Goal: Task Accomplishment & Management: Use online tool/utility

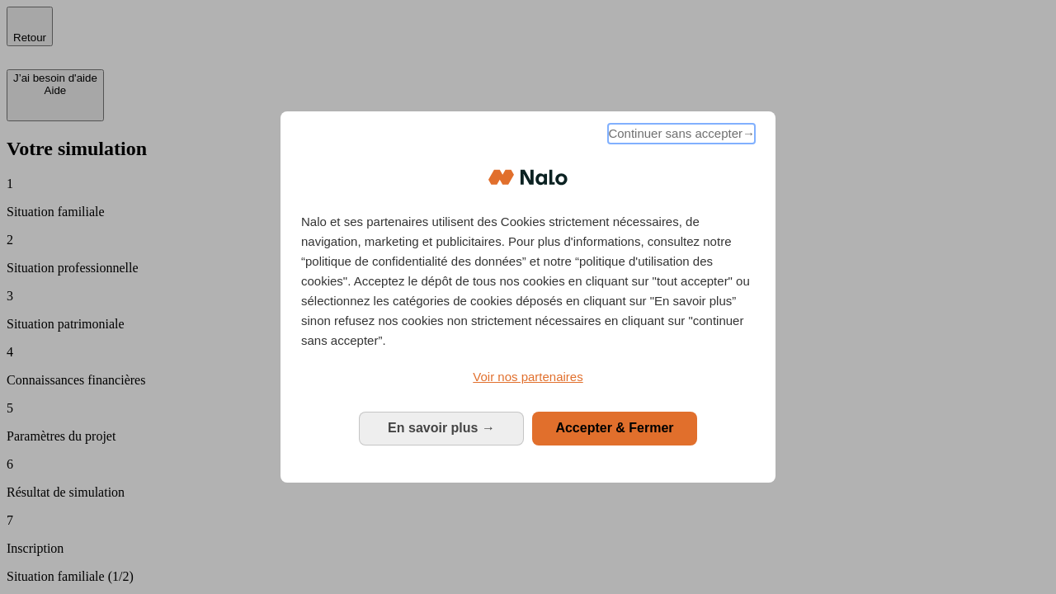
click at [680, 136] on span "Continuer sans accepter →" at bounding box center [681, 134] width 147 height 20
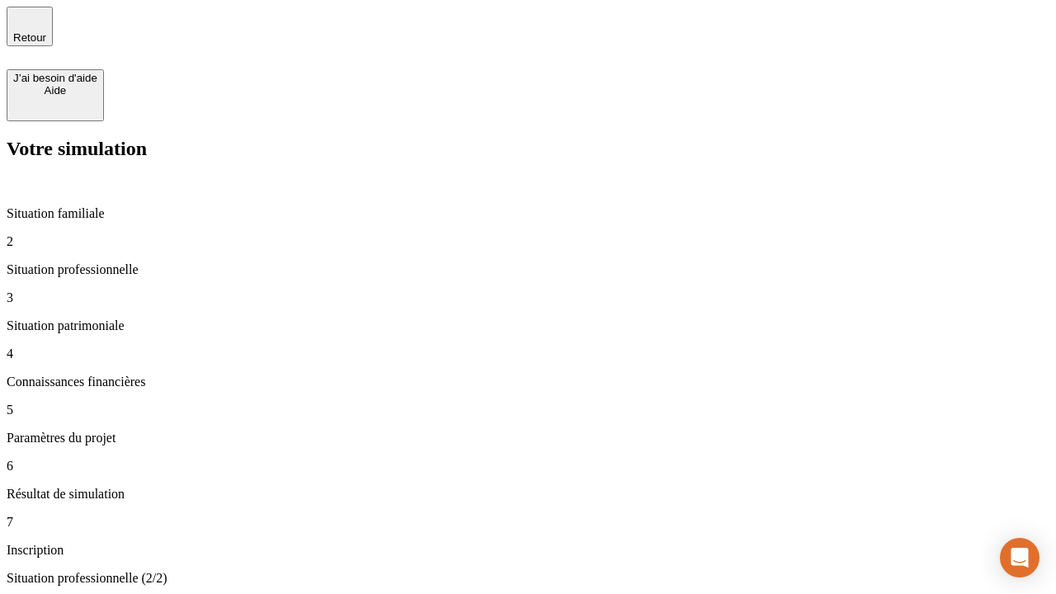
type input "30 000"
type input "40 000"
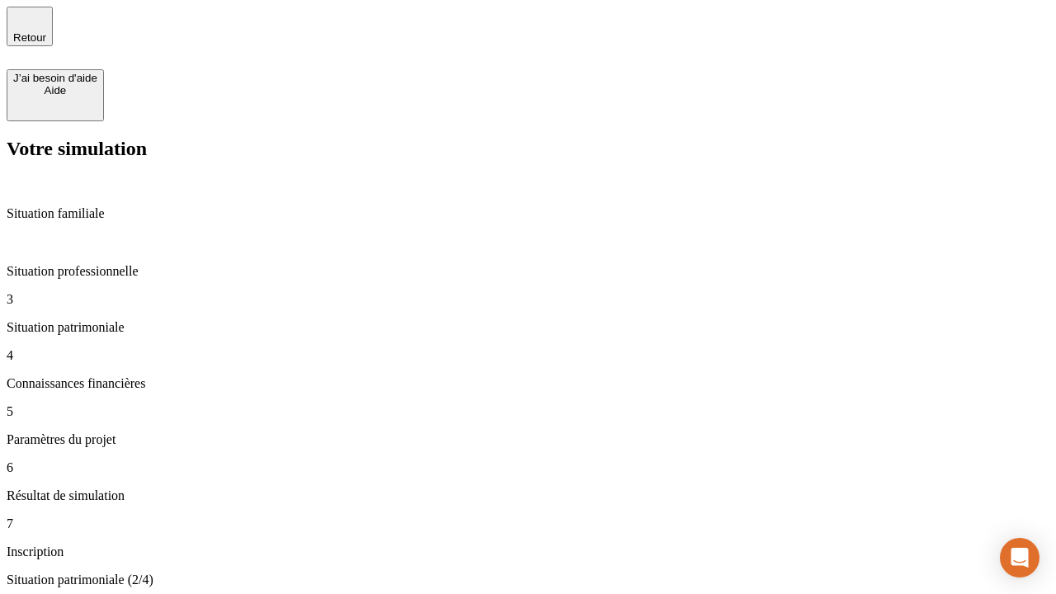
type input "1 100"
type input "20"
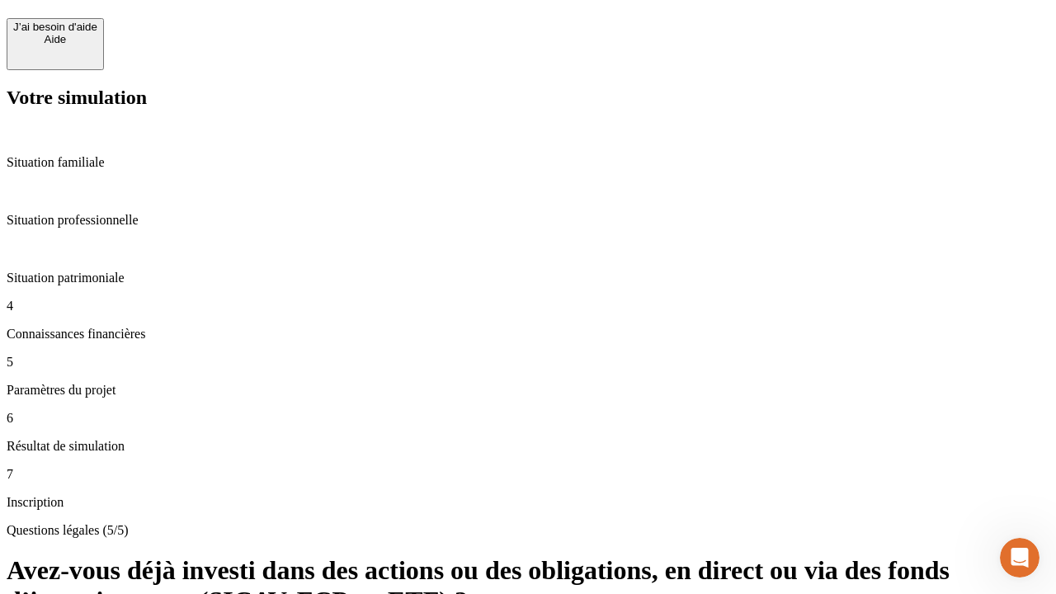
scroll to position [40, 0]
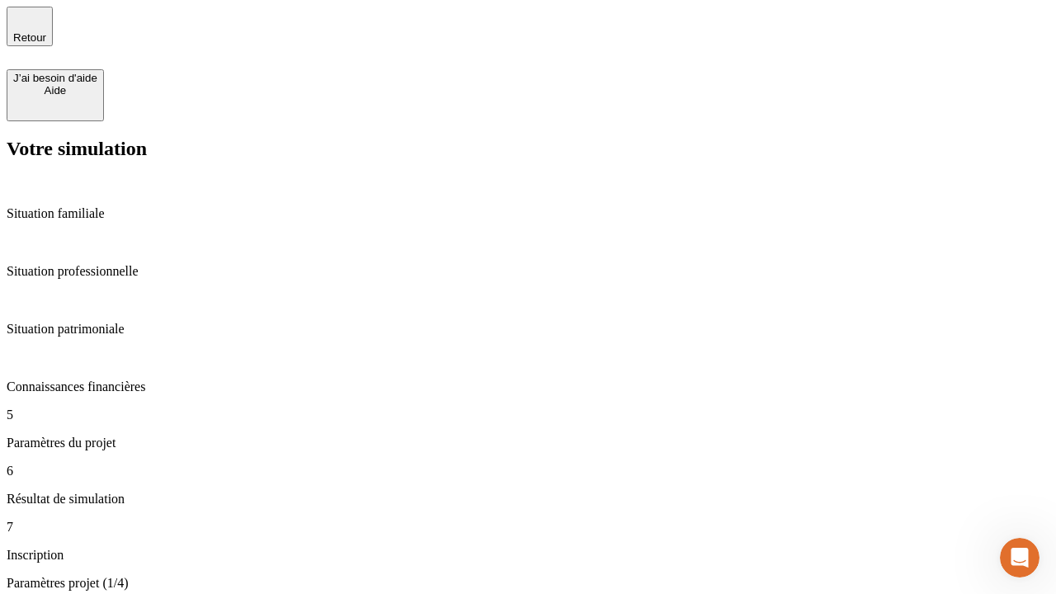
type input "40"
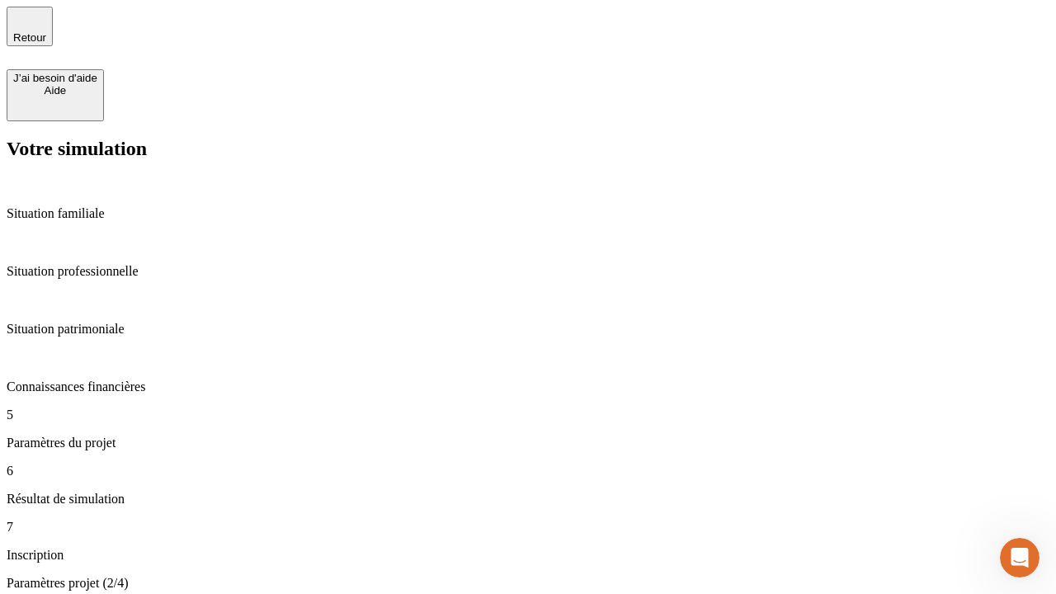
type input "50 000"
type input "640"
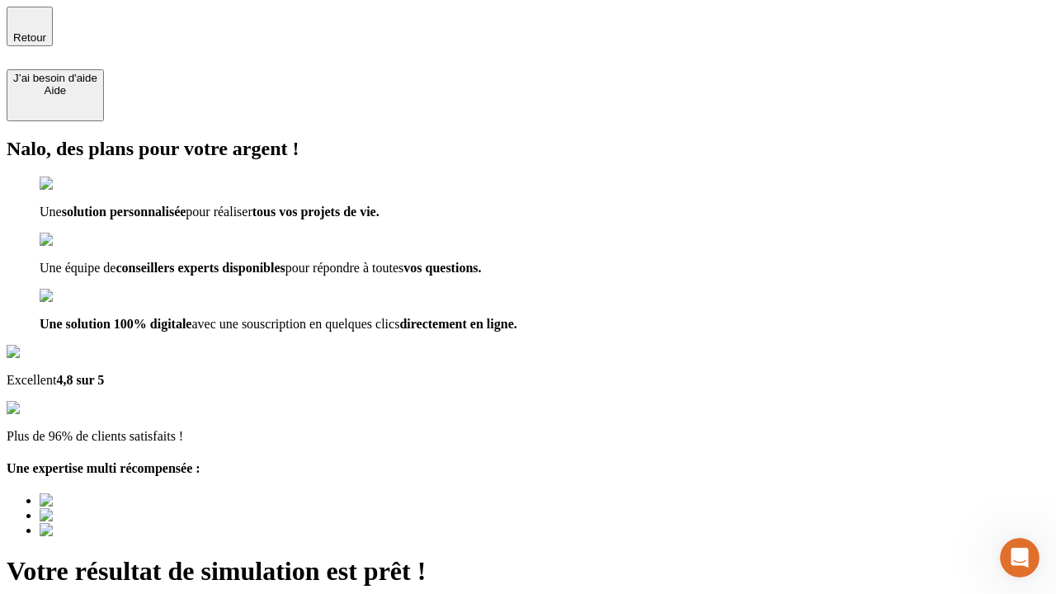
type input "[EMAIL_ADDRESS][DOMAIN_NAME]"
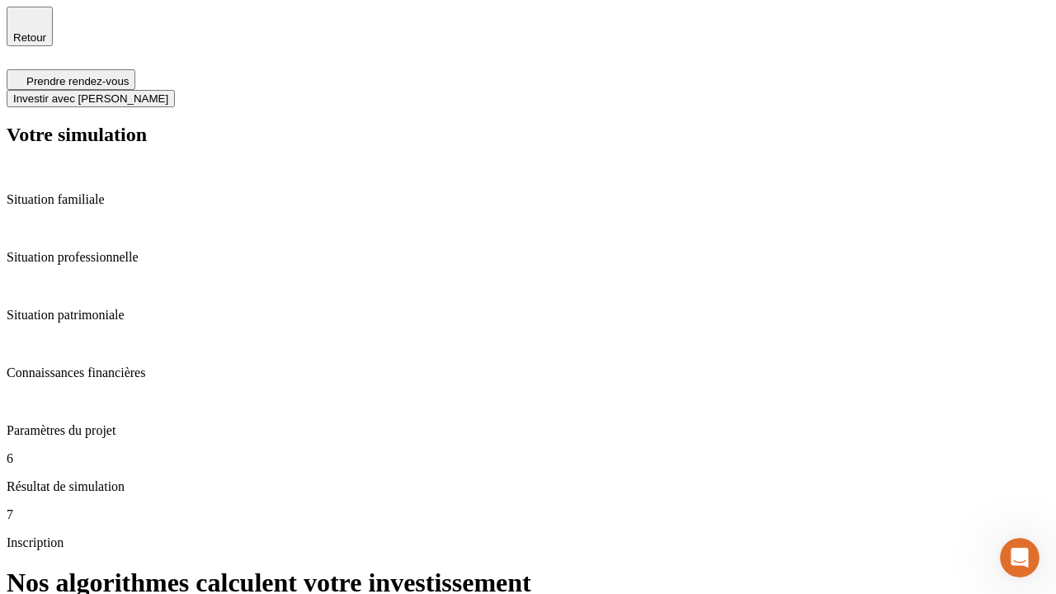
scroll to position [7, 0]
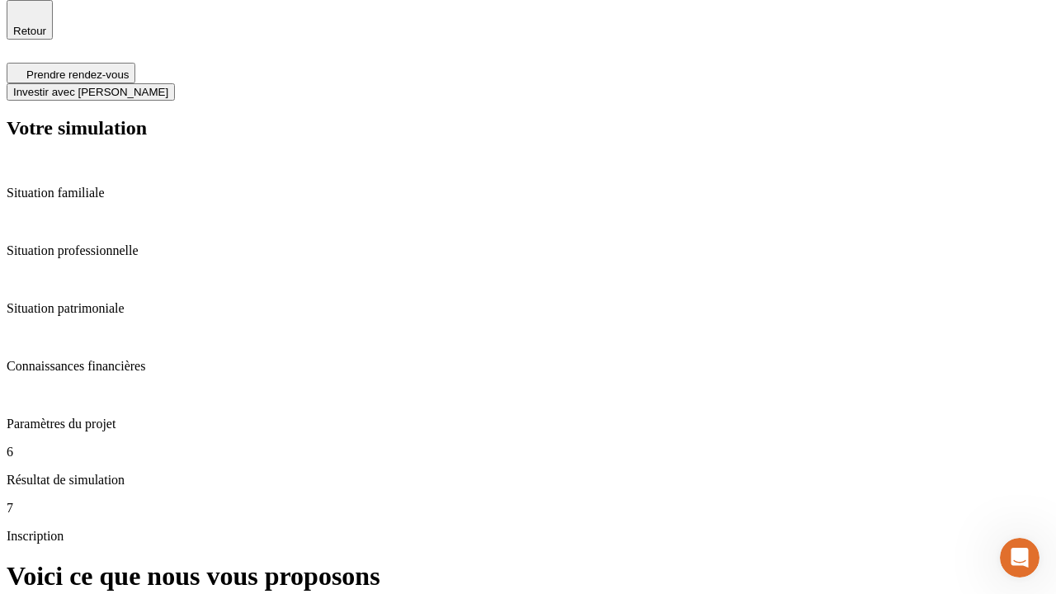
click at [168, 86] on span "Investir avec [PERSON_NAME]" at bounding box center [90, 92] width 155 height 12
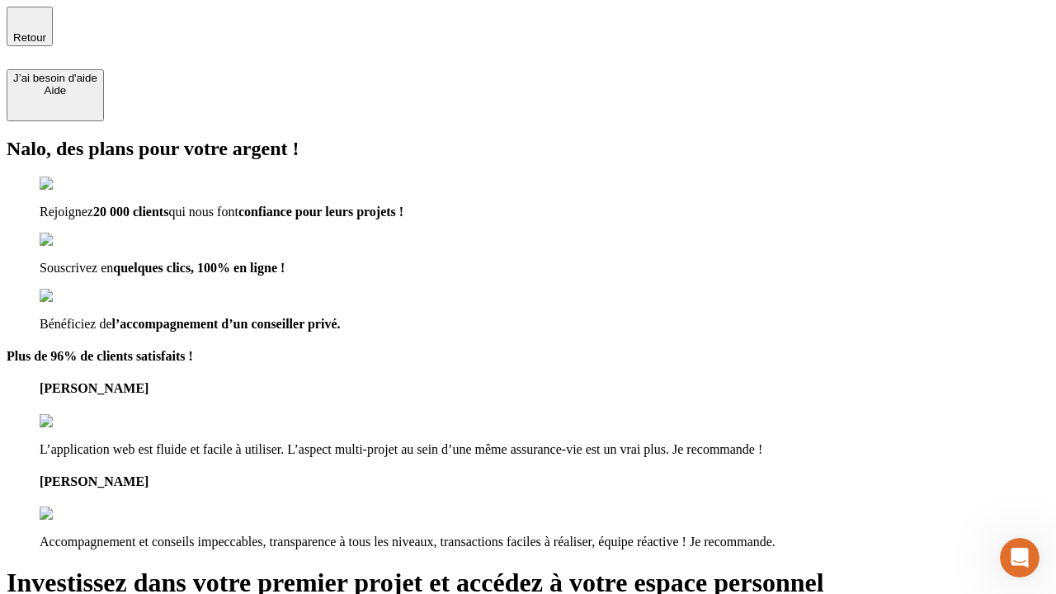
type input "abc"
